Goal: Task Accomplishment & Management: Use online tool/utility

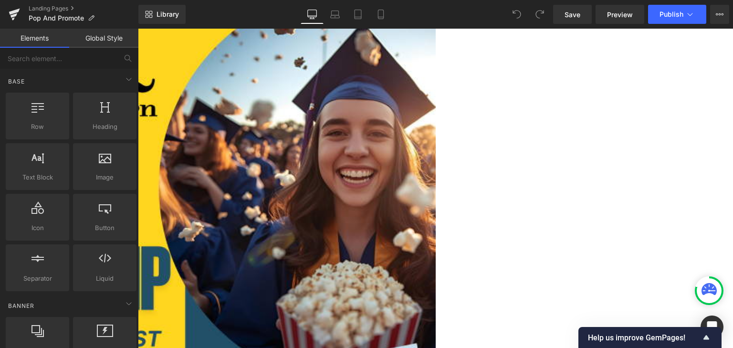
scroll to position [191, 0]
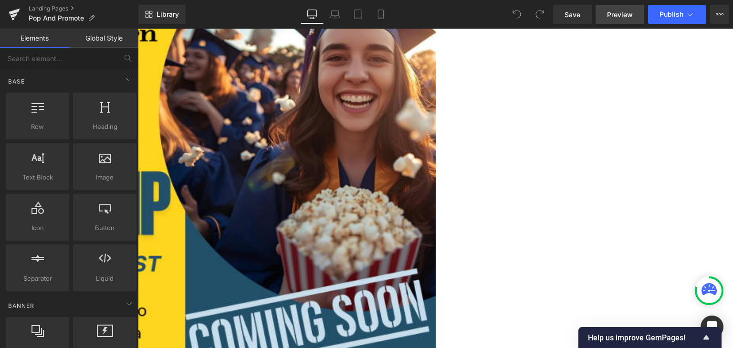
click at [610, 15] on span "Preview" at bounding box center [620, 15] width 26 height 10
click at [138, 29] on link at bounding box center [138, 29] width 0 height 0
click at [138, 29] on icon at bounding box center [138, 29] width 0 height 0
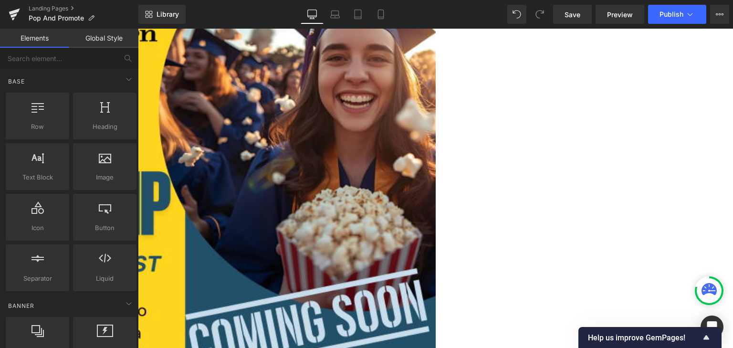
click at [138, 29] on icon at bounding box center [138, 29] width 0 height 0
click at [567, 11] on span "Save" at bounding box center [573, 15] width 16 height 10
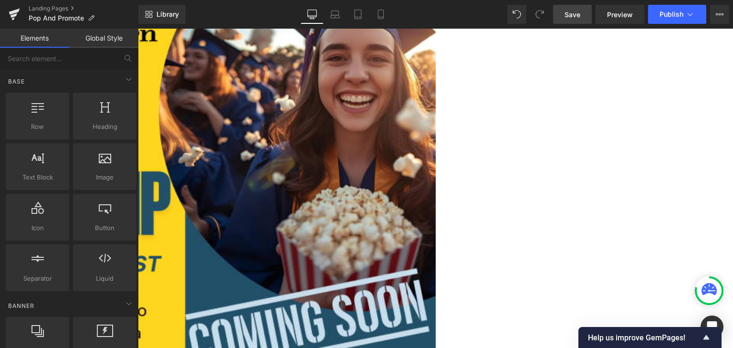
click at [569, 18] on span "Save" at bounding box center [573, 15] width 16 height 10
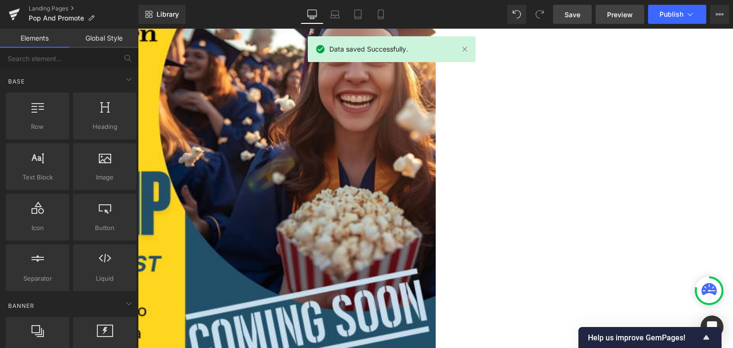
click at [624, 14] on span "Preview" at bounding box center [620, 15] width 26 height 10
